Goal: Task Accomplishment & Management: Complete application form

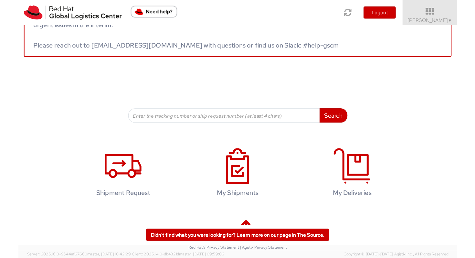
scroll to position [60, 0]
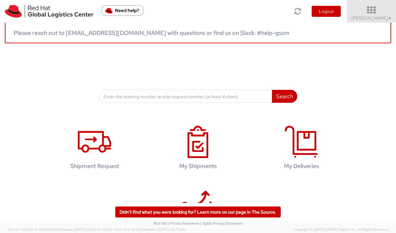
click at [378, 15] on span "Vitoria Alencar ▼" at bounding box center [372, 18] width 40 height 6
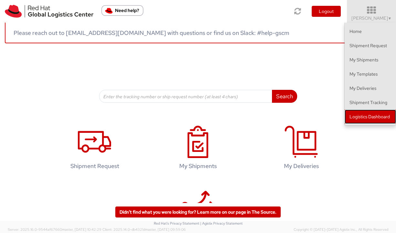
click at [365, 117] on link "Logistics Dashboard" at bounding box center [370, 117] width 51 height 14
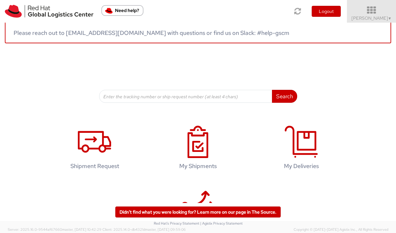
click at [378, 18] on span "Vitoria Alencar ▼" at bounding box center [372, 18] width 40 height 6
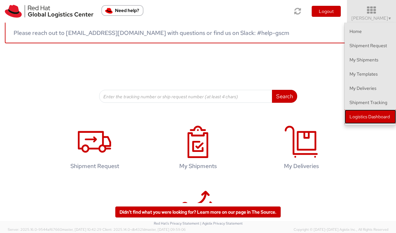
click at [371, 111] on link "Logistics Dashboard" at bounding box center [370, 117] width 51 height 14
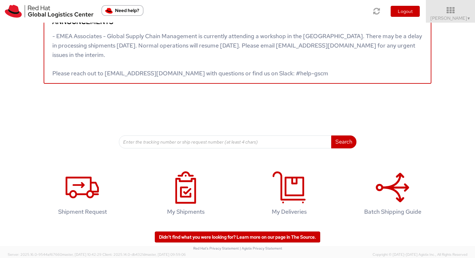
scroll to position [20, 0]
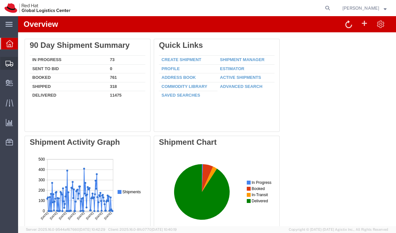
click at [8, 63] on icon at bounding box center [9, 64] width 8 height 6
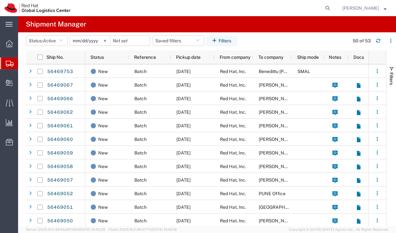
click at [19, 6] on img at bounding box center [38, 8] width 66 height 10
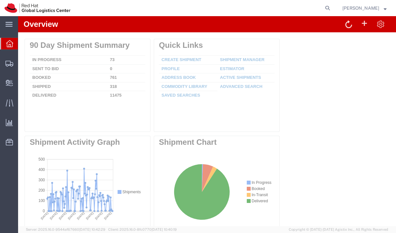
click at [14, 6] on img at bounding box center [38, 8] width 66 height 10
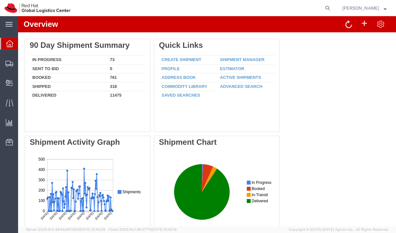
click at [10, 11] on img at bounding box center [38, 8] width 66 height 10
click at [28, 11] on img at bounding box center [38, 8] width 66 height 10
click at [30, 5] on img at bounding box center [38, 8] width 66 height 10
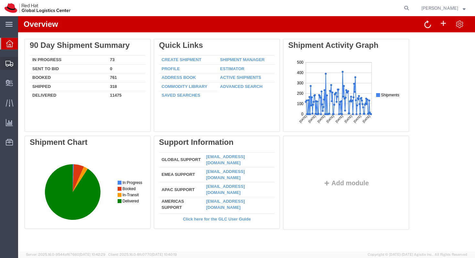
click at [0, 0] on span "Create Shipment" at bounding box center [0, 0] width 0 height 0
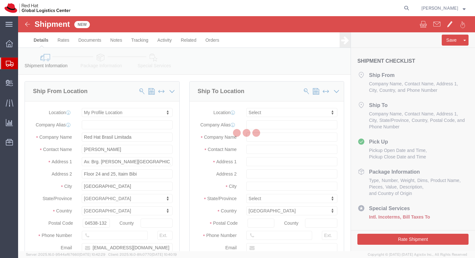
select select
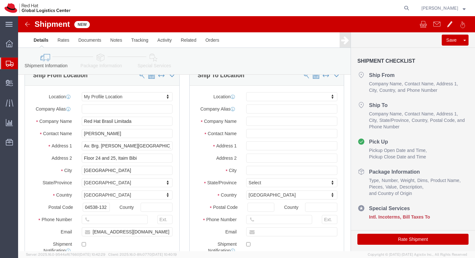
scroll to position [5, 0]
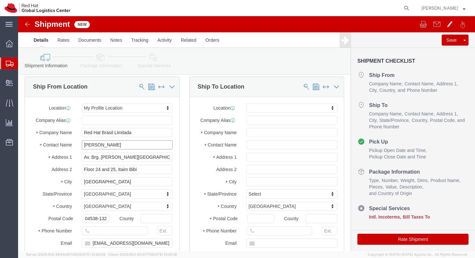
click input "Vitoria Alencar"
type input "Gustavo"
click input "Gustavo"
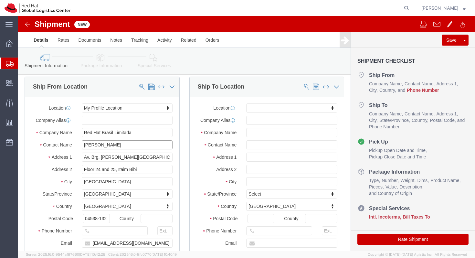
click input "Gustavo"
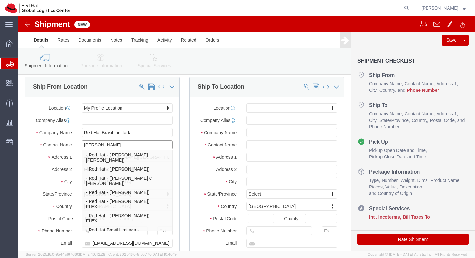
type input "Gustavo n"
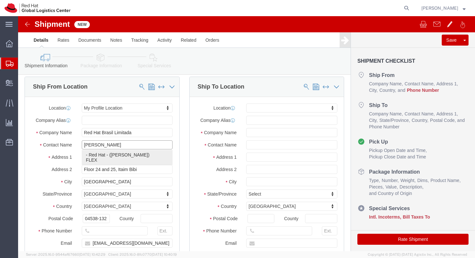
click p "- Red Hat - (Gustavo Novais) FLEX"
select select "42531"
type input "Red Hat"
select select
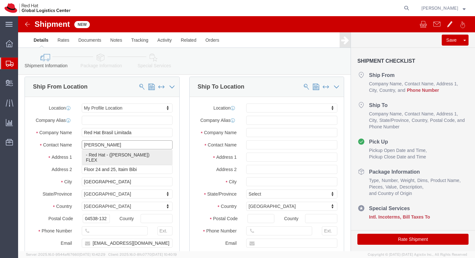
type input "gnovais@redhat.com"
checkbox input "true"
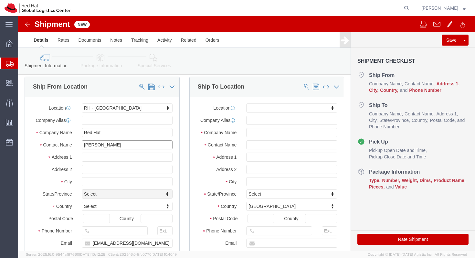
type input "Gustavo Novais"
click input "text"
type input "Av. Brg. Faria Lima, 3732"
select select
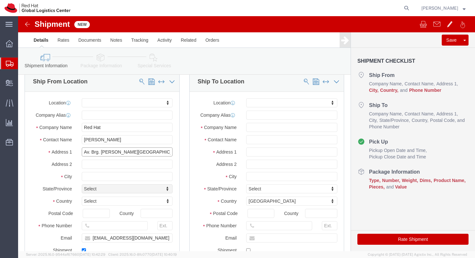
scroll to position [11, 0]
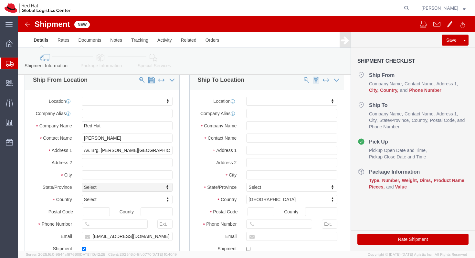
click div "Location My Profile Location RH - Amsterdam - MSO RH - Amsterdam Data Center RH…"
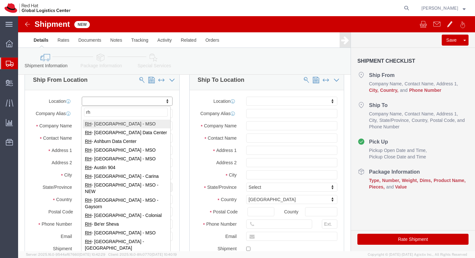
type input "r"
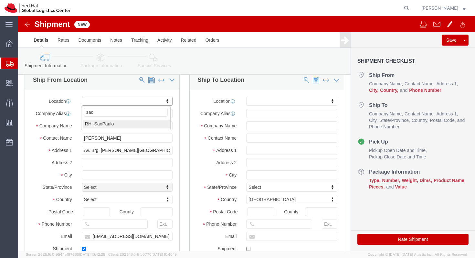
type input "sao"
select select "42531"
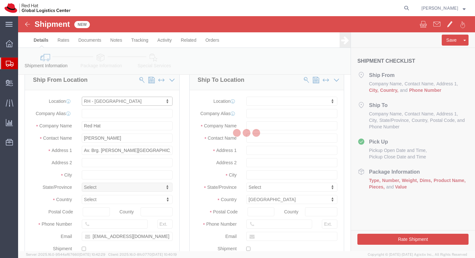
type input "SAOPAUL2"
type input "Red Hat Brasil Limitada"
type input "Floor 24 and 25, Itaim Bibi"
type input "SAO PAULO"
select select "27"
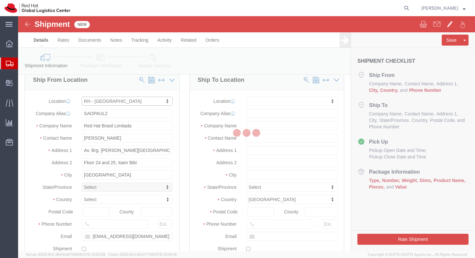
select select "BR"
type input "04538-132"
type input "000"
checkbox input "false"
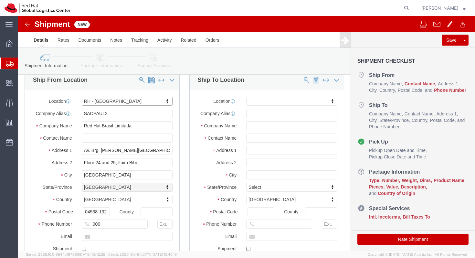
select select "27"
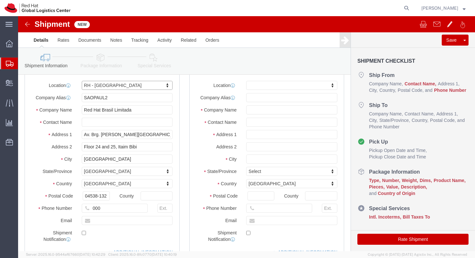
scroll to position [28, 0]
click input "Ship From Location / Contact Name : This field is required."
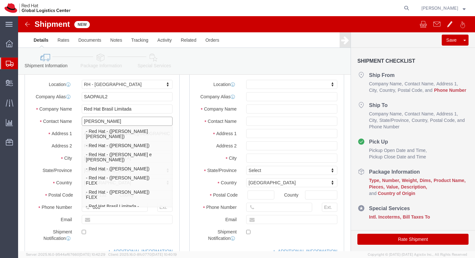
type input "Gustavo No"
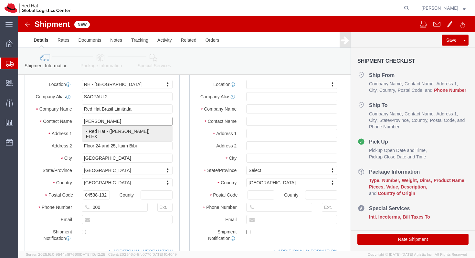
click p "- Red Hat - (Gustavo Novais) FLEX"
type input "Red Hat"
select select
type input "gnovais@redhat.com"
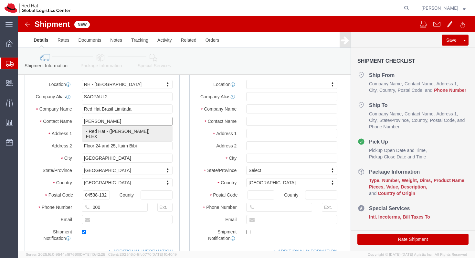
checkbox input "true"
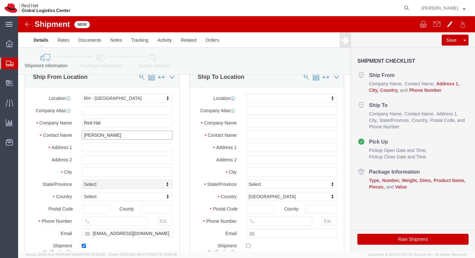
scroll to position [10, 0]
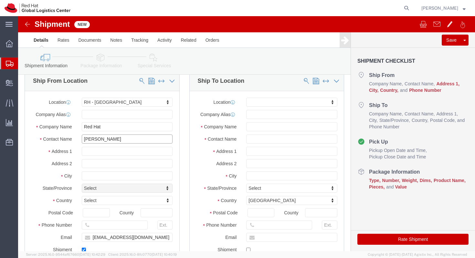
type input "Gustavo Novais"
type input "sao"
select select "42531"
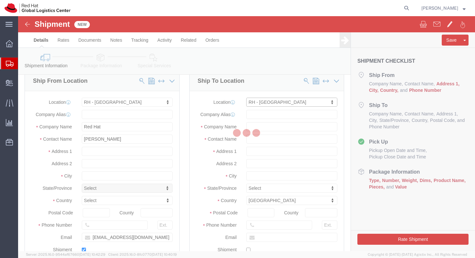
type input "SAOPAUL2"
type input "Red Hat Brasil Limitada"
type input "Av. Brg. Faria Lima, 3732"
type input "Floor 24 and 25, Itaim Bibi"
type input "SAO PAULO"
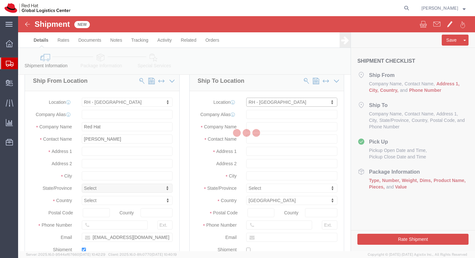
select select "BR"
type input "04538-132"
type input "000"
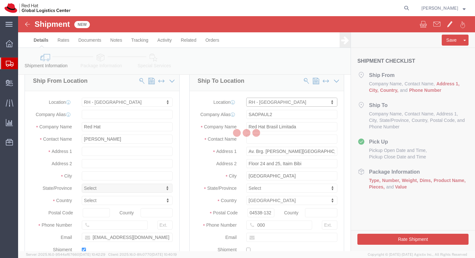
select select "27"
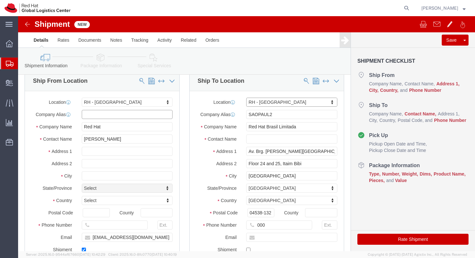
click input "text"
click input "SAOPAUL2"
click div "Location RH - Sao Paulo My Profile Location RH - Amsterdam - MSO RH - Amsterdam…"
click input "text"
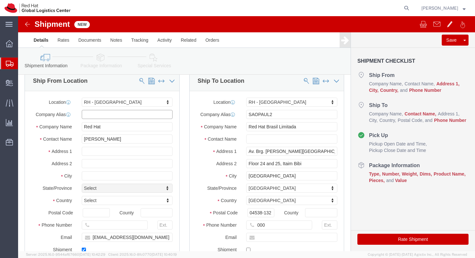
paste input "SAOPAUL2"
type input "SAOPAUL2"
click input "Red Hat Brasil Limitada"
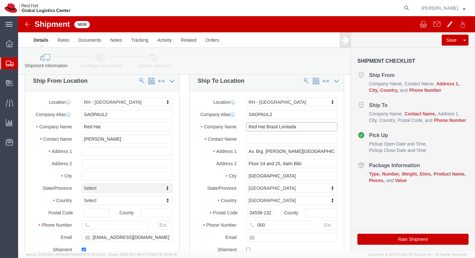
click input "Red Hat Brasil Limitada"
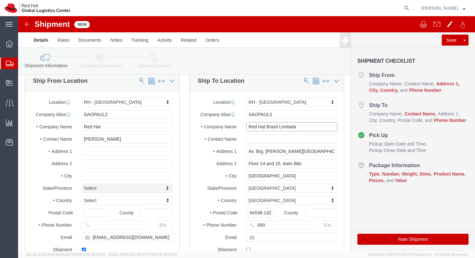
click input "Red Hat Brasil Limitada"
click input "Red Hat"
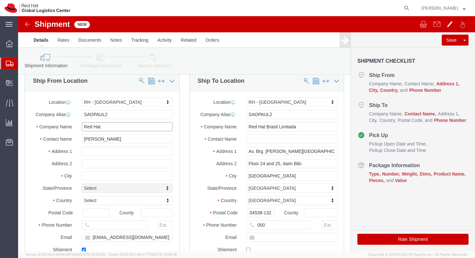
paste input "Brasil Limitada"
type input "Red Hat Brasil Limitada"
click input "text"
type input "Av. Brg. Faria Lima, 3732"
select select
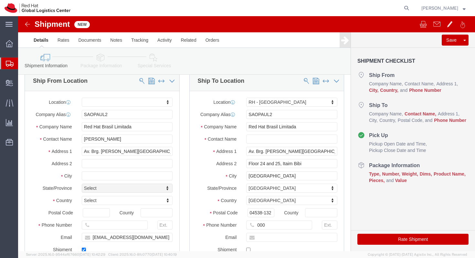
click div "Location My Profile Location RH - Amsterdam - MSO RH - Amsterdam Data Center RH…"
click input "text"
type input "Floor 24 and 25, Itaim Bibi"
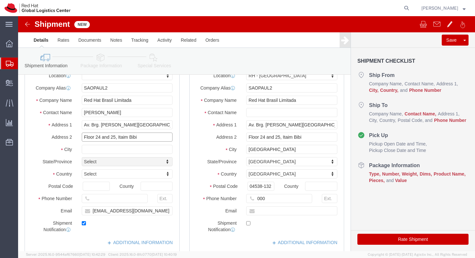
scroll to position [48, 0]
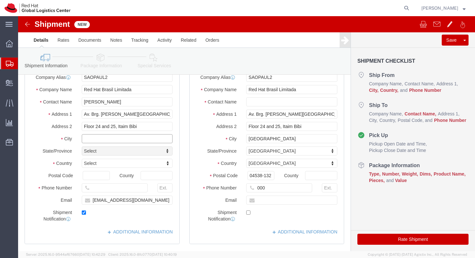
click input "text"
type input "SAO PAULO"
select select
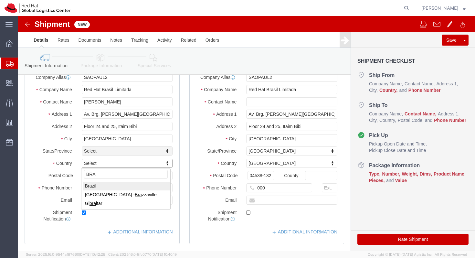
type input "BRA"
select select
select select "BR"
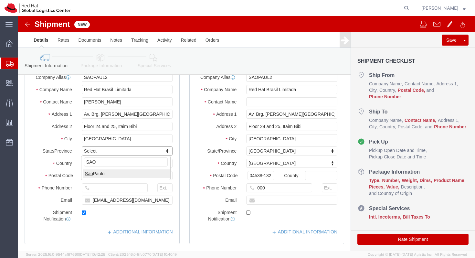
type input "SAO"
select select
select select "27"
click input "04538-132"
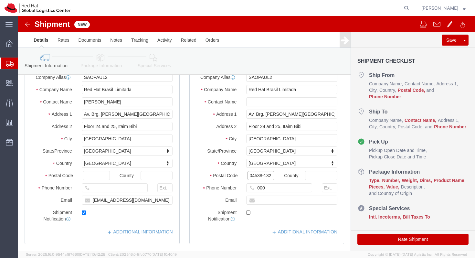
click input "04538-132"
click input "text"
paste input "04538-132"
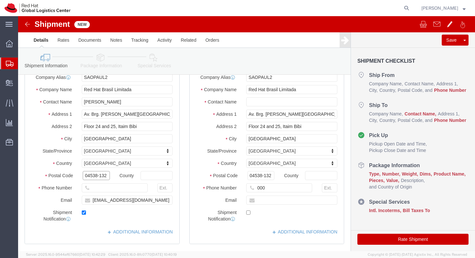
type input "04538-132"
select select
click input "text"
type input "000"
click div "Shipment Notification"
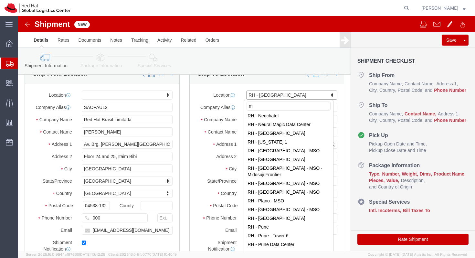
scroll to position [0, 0]
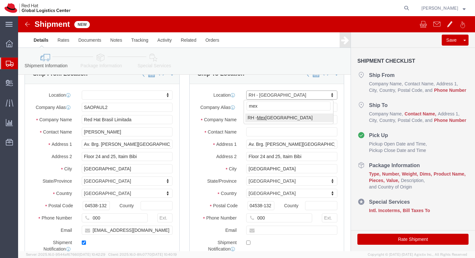
type input "mex"
select select "37981"
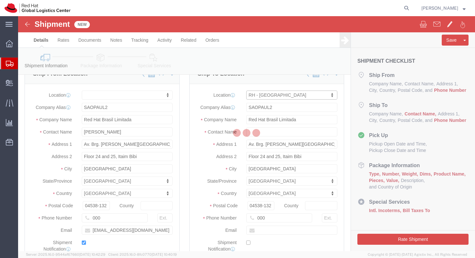
type input "MEXICO"
type input "RED HAT, S. DE R.L. DE C.V."
type input "Rio Lerma 232"
type input "Floor 22, Suite A, Col. Cuauhtemoc."
type input "MEXICO CITY"
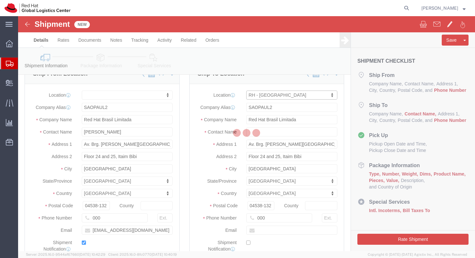
select select "MX"
type input "06500"
type input "52 55 8851 6400"
select select "DF"
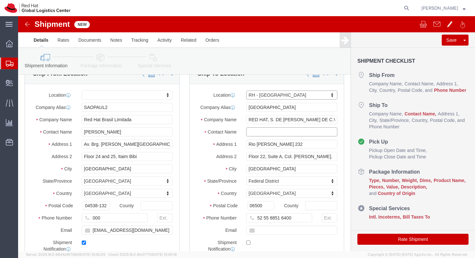
click input "text"
type input "Jesus"
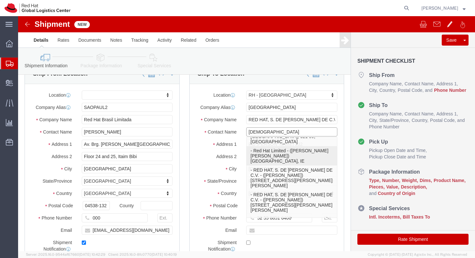
scroll to position [91, 0]
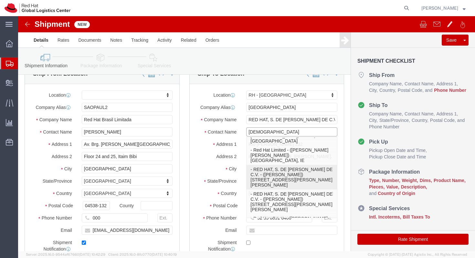
click p "- RED HAT, S. DE R.L. DE C.V. - (Jesus Garcia) Rio Lerma 232, Floor 22, Suite A…"
type input "jegarcia@redhat.com"
checkbox input "true"
type input "Jesus Garcia"
select select "DF"
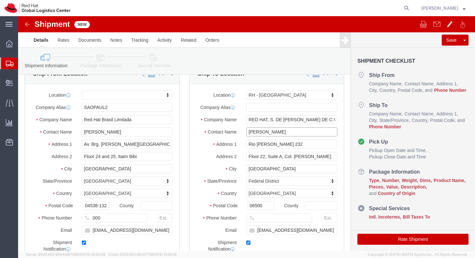
click input "Jesus Garcia"
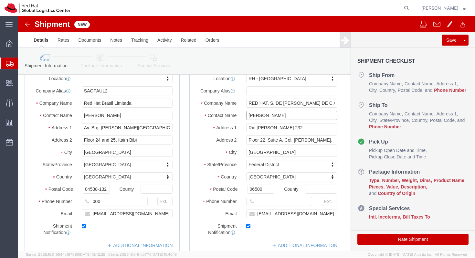
scroll to position [35, 0]
type input "Jesus Garcia"
click input "text"
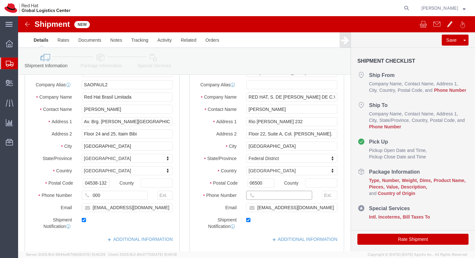
scroll to position [41, 0]
